Goal: Find specific page/section: Find specific page/section

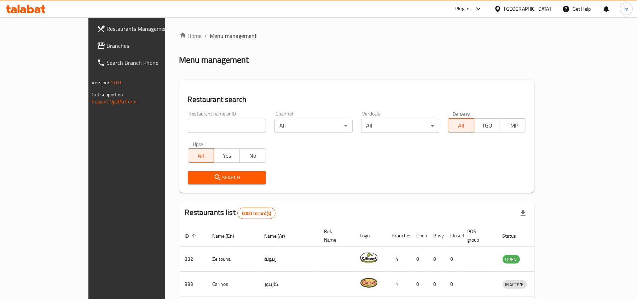
click at [107, 43] on span "Branches" at bounding box center [148, 45] width 82 height 8
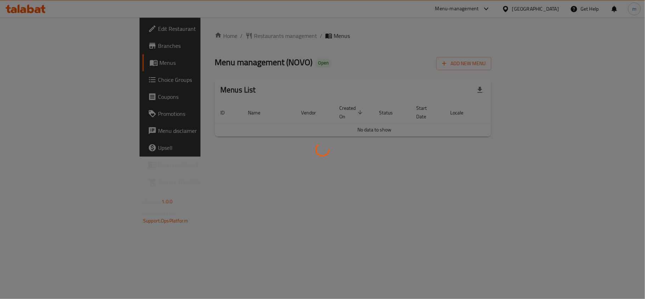
click at [246, 62] on div at bounding box center [322, 149] width 645 height 299
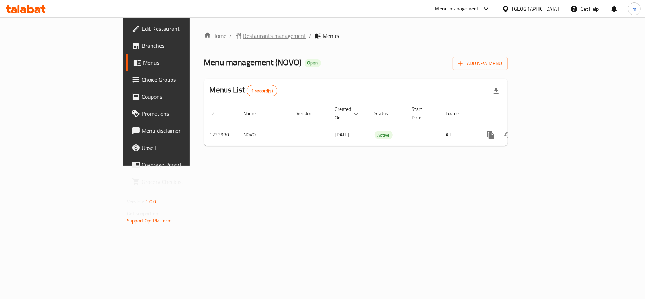
click at [243, 33] on span "Restaurants management" at bounding box center [274, 36] width 63 height 8
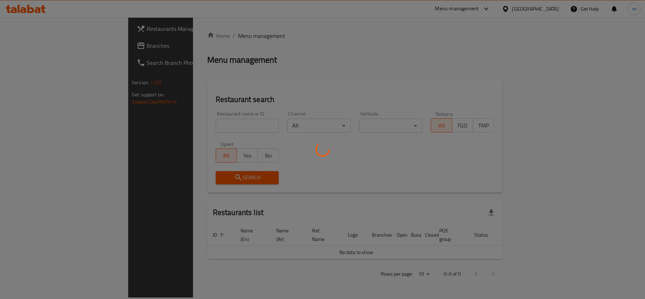
click at [200, 125] on div at bounding box center [322, 149] width 645 height 299
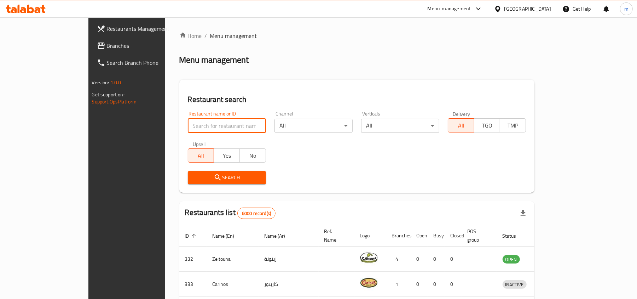
click at [200, 125] on input "search" at bounding box center [227, 126] width 78 height 14
paste input "674683"
type input "674683"
